Goal: Find specific page/section: Find specific page/section

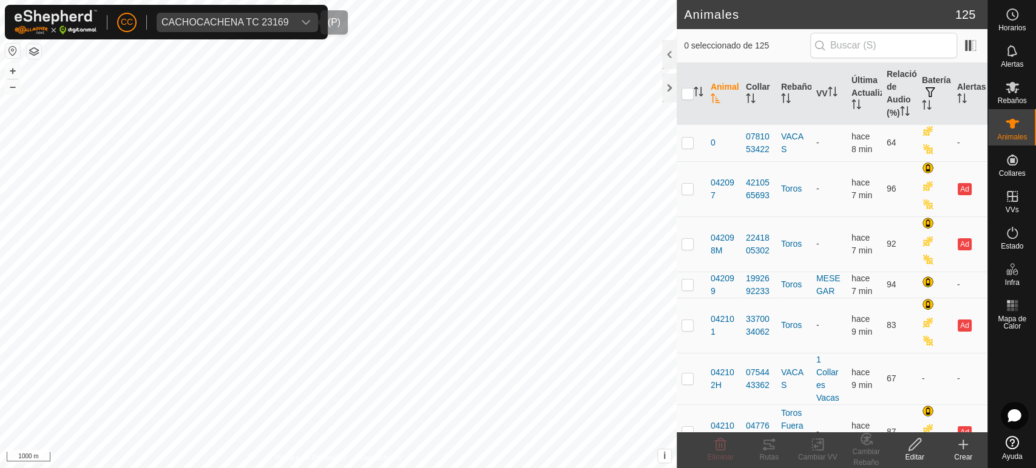
click at [192, 30] on span "CACHOCACHENA TC 23169" at bounding box center [225, 22] width 137 height 19
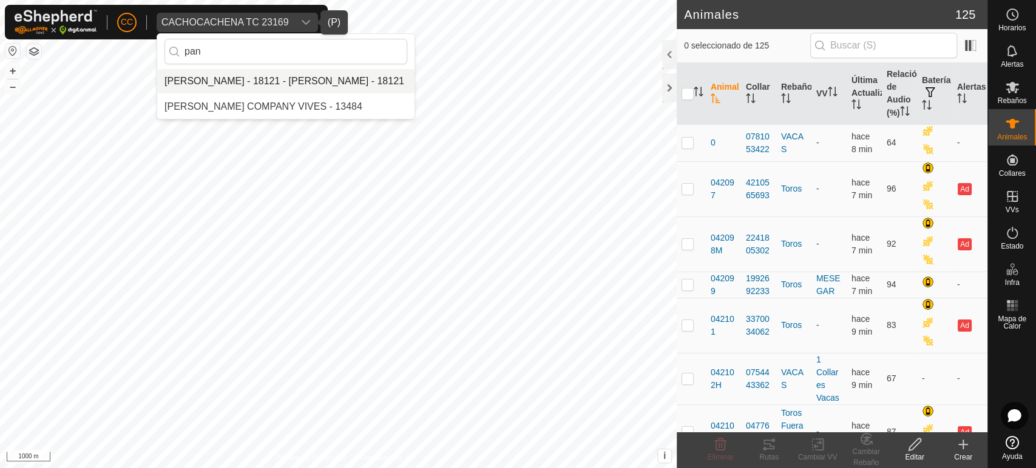
type input "pan"
click at [246, 81] on li "[PERSON_NAME] - 18121 - [PERSON_NAME] - 18121" at bounding box center [285, 81] width 257 height 24
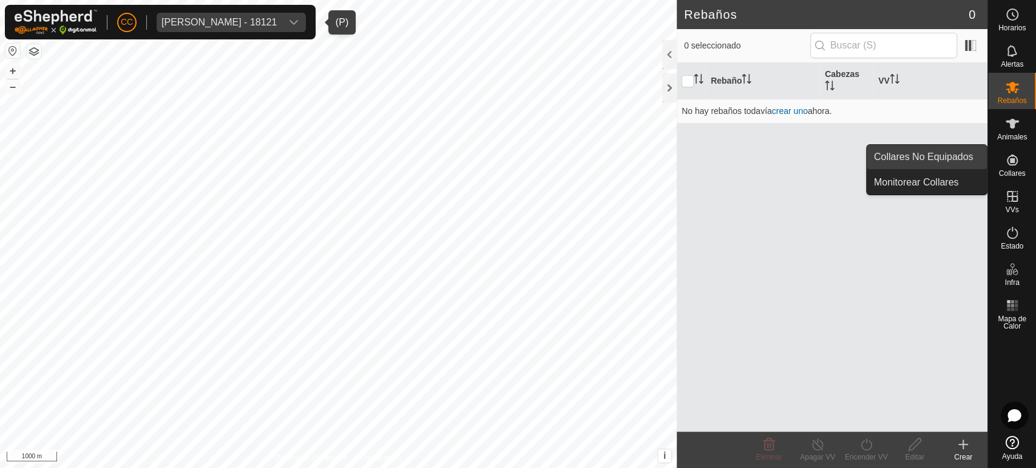
click at [964, 149] on link "Collares No Equipados" at bounding box center [926, 157] width 120 height 24
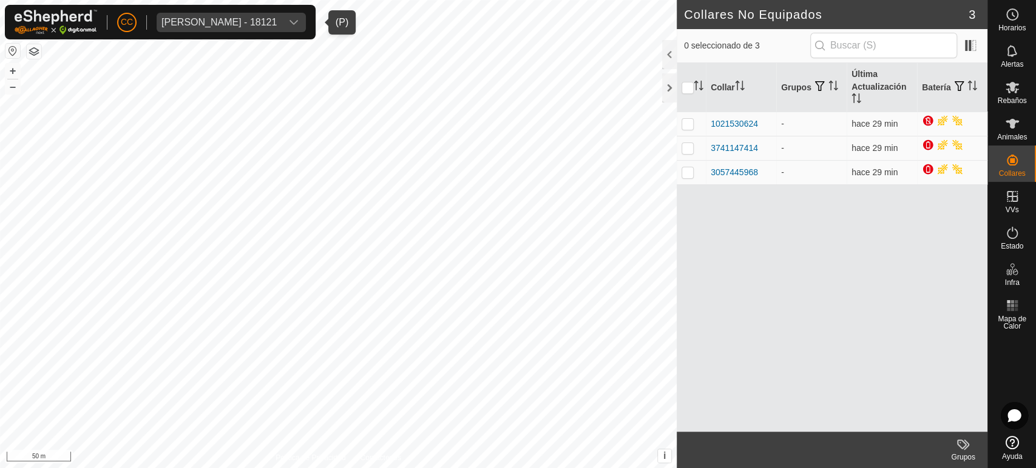
click at [211, 27] on div "[PERSON_NAME] - 18121" at bounding box center [218, 23] width 115 height 10
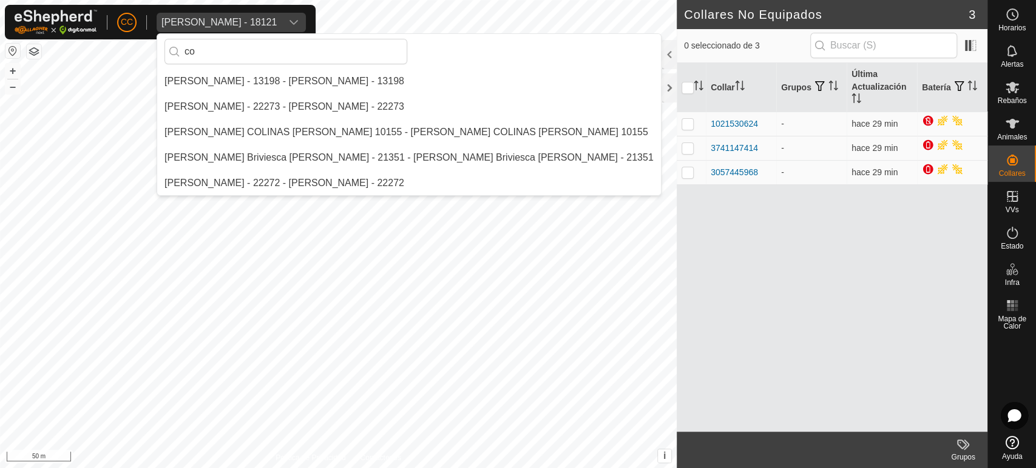
type input "c"
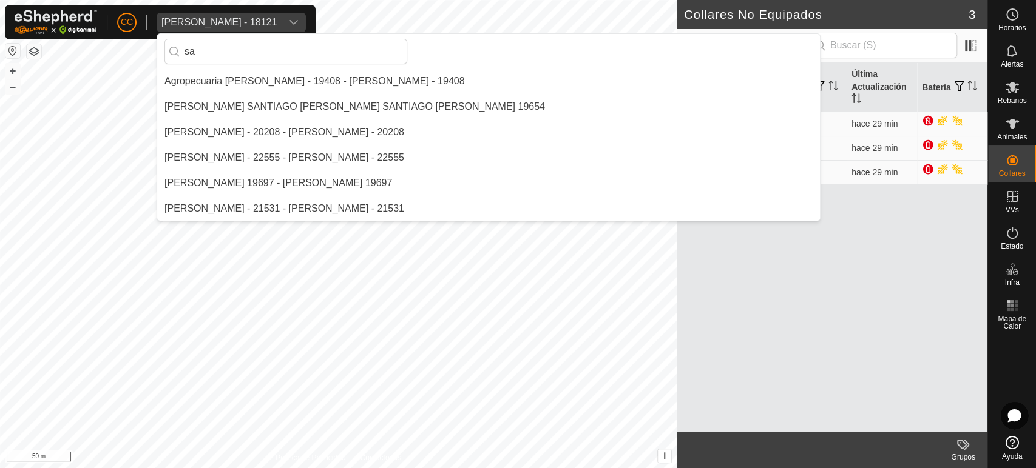
type input "s"
